Goal: Information Seeking & Learning: Learn about a topic

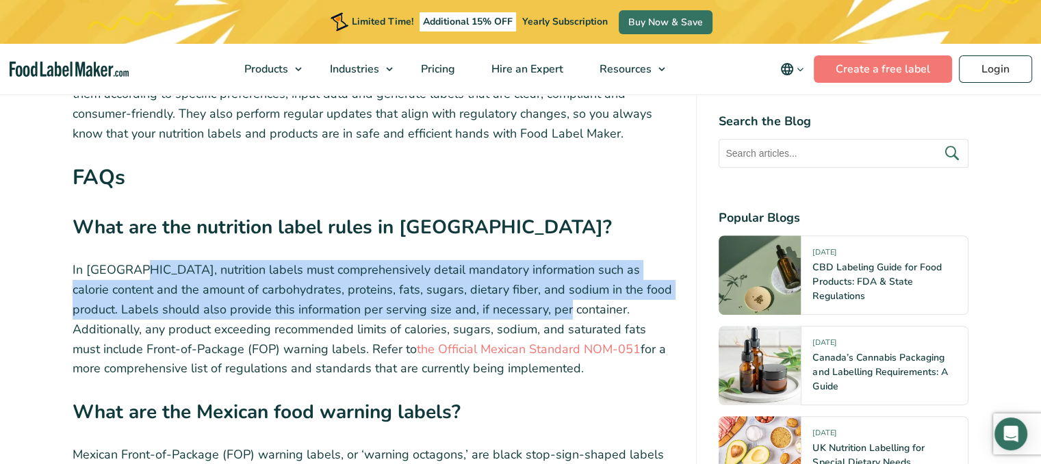
drag, startPoint x: 131, startPoint y: 240, endPoint x: 534, endPoint y: 277, distance: 404.2
click at [534, 277] on p "In Mexico, nutrition labels must comprehensively detail mandatory information s…" at bounding box center [374, 319] width 602 height 118
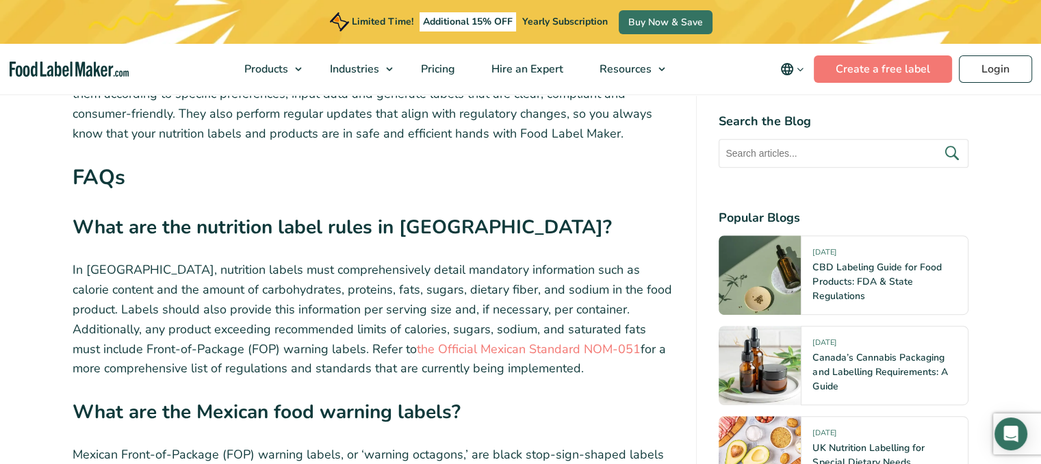
drag, startPoint x: 610, startPoint y: 279, endPoint x: 485, endPoint y: 335, distance: 137.0
click at [485, 335] on p "In Mexico, nutrition labels must comprehensively detail mandatory information s…" at bounding box center [374, 319] width 602 height 118
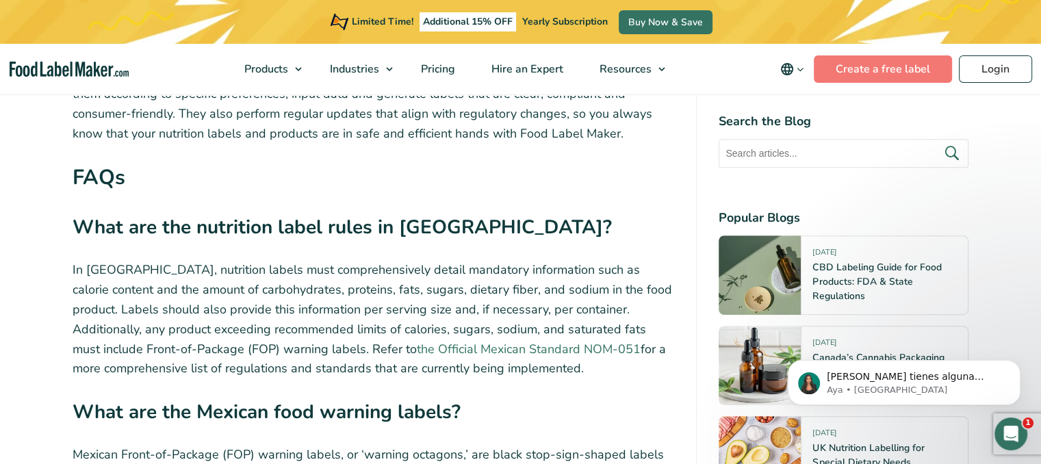
copy p "any product exceeding recommended limits of calories, sugars, sodium, and satur…"
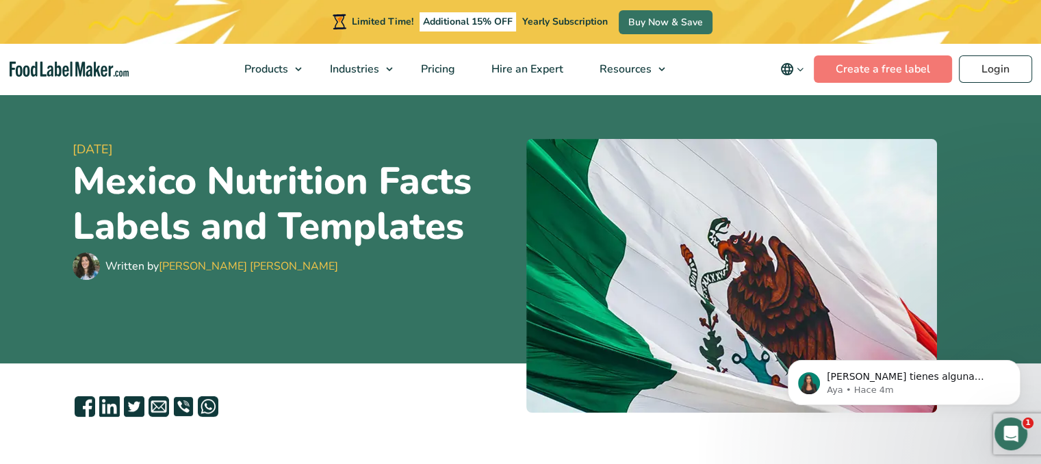
scroll to position [99, 0]
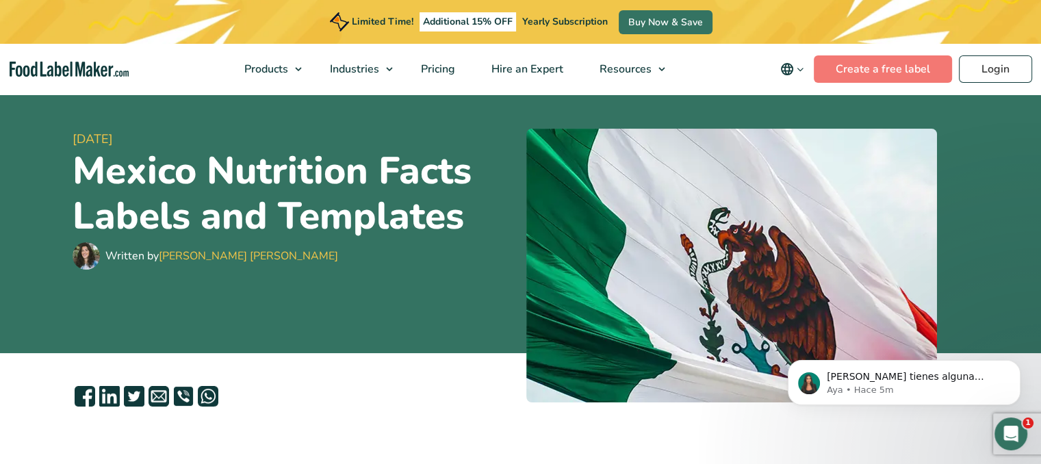
click at [91, 251] on img at bounding box center [86, 255] width 27 height 27
click at [192, 252] on link "[PERSON_NAME] [PERSON_NAME]" at bounding box center [248, 255] width 179 height 15
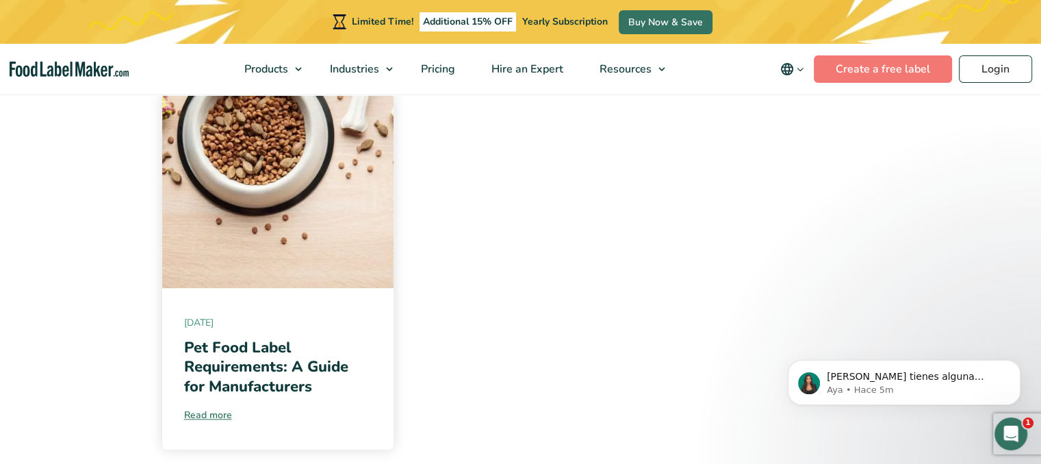
scroll to position [331, 0]
